Goal: Task Accomplishment & Management: Manage account settings

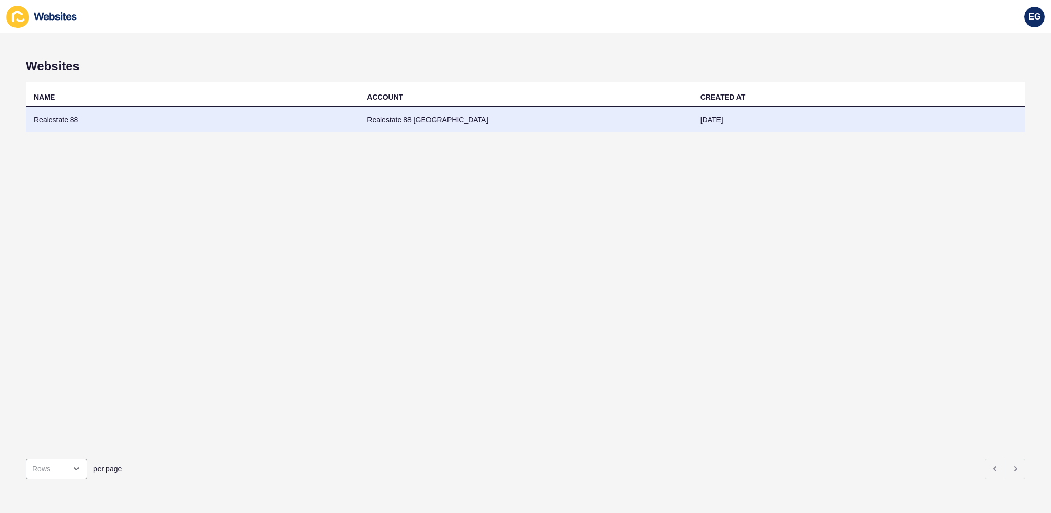
click at [374, 126] on td "Realestate 88 [GEOGRAPHIC_DATA]" at bounding box center [525, 119] width 333 height 25
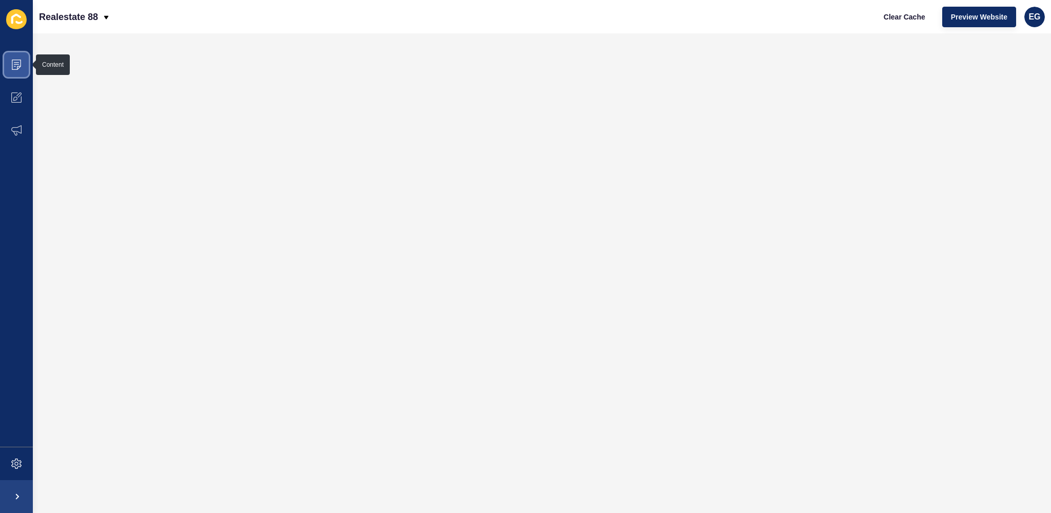
click at [18, 68] on icon at bounding box center [16, 65] width 9 height 10
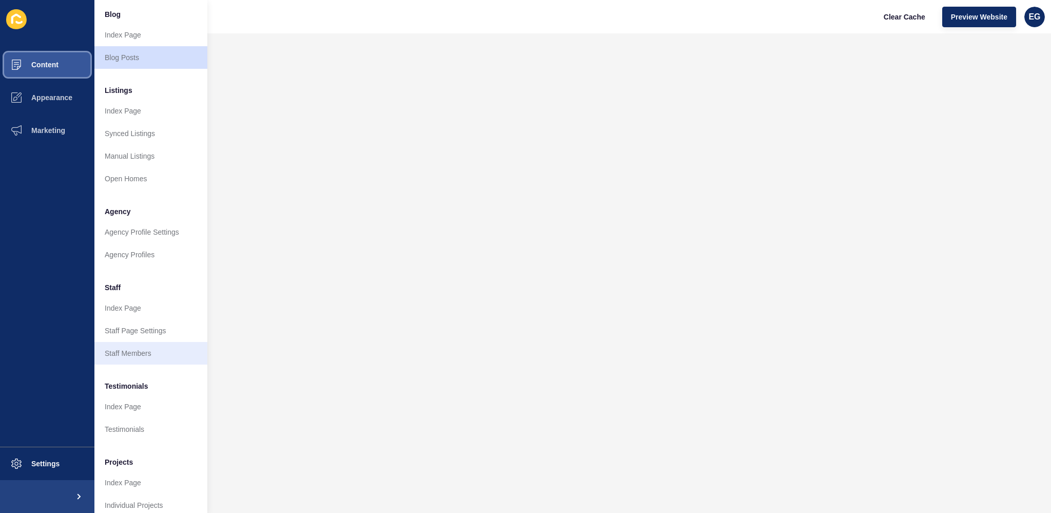
scroll to position [97, 0]
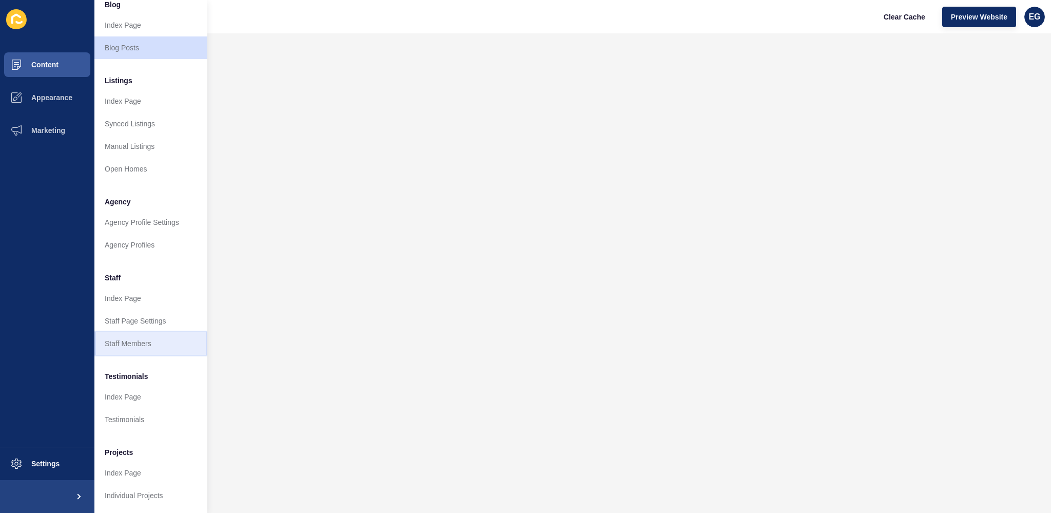
click at [132, 336] on link "Staff Members" at bounding box center [150, 343] width 113 height 23
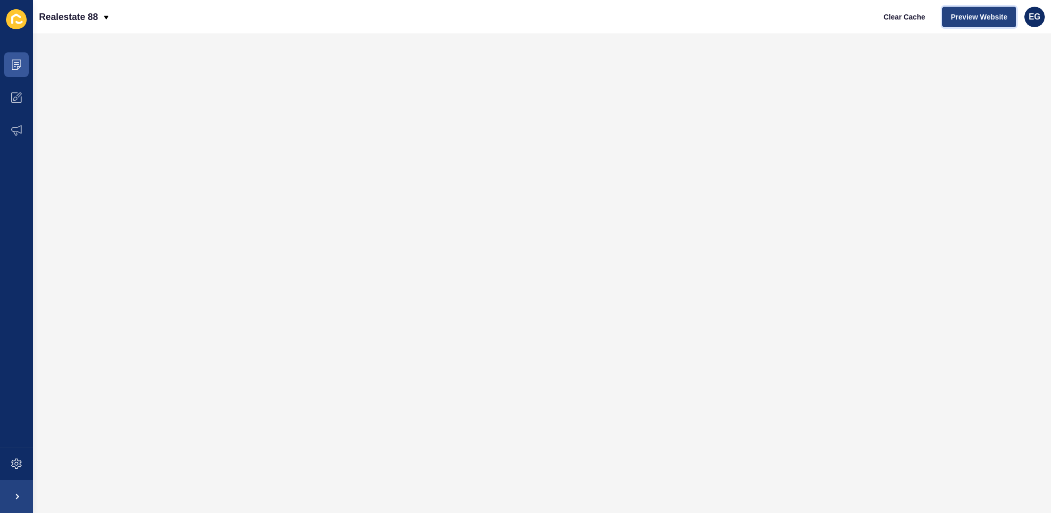
click at [968, 15] on span "Preview Website" at bounding box center [979, 17] width 56 height 10
click at [912, 12] on span "Clear Cache" at bounding box center [905, 17] width 42 height 10
